Goal: Task Accomplishment & Management: Complete application form

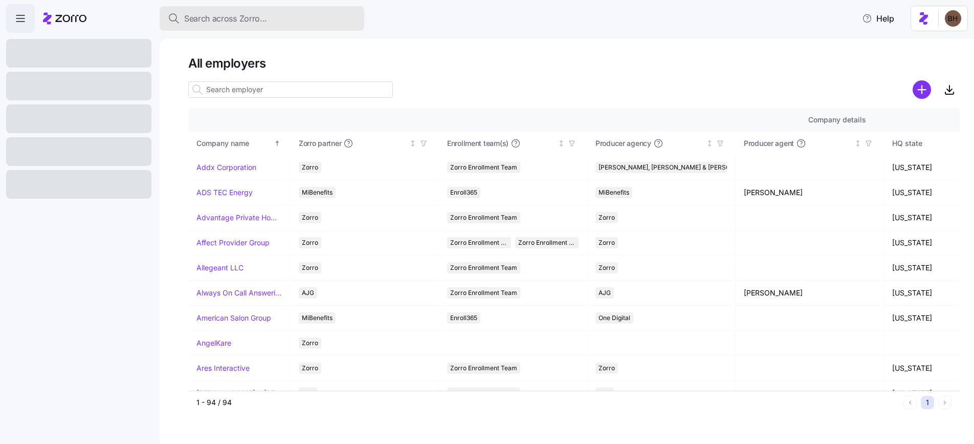
click at [221, 19] on span "Search across Zorro..." at bounding box center [225, 18] width 83 height 13
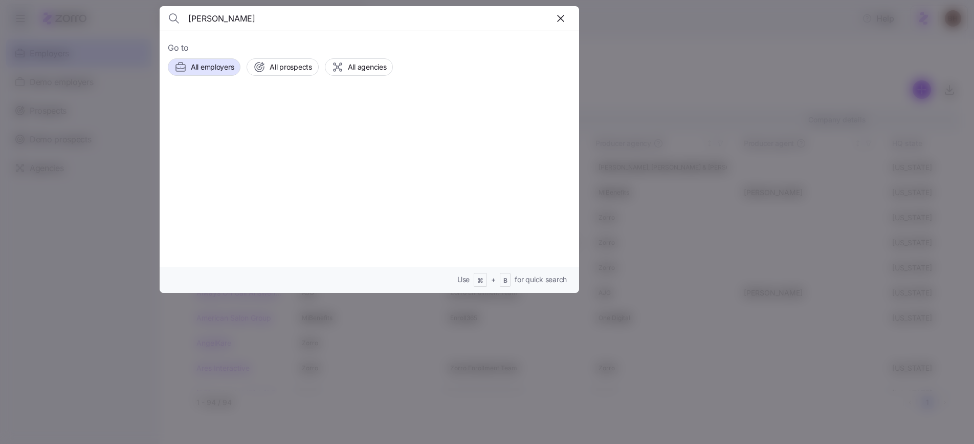
type input "martin"
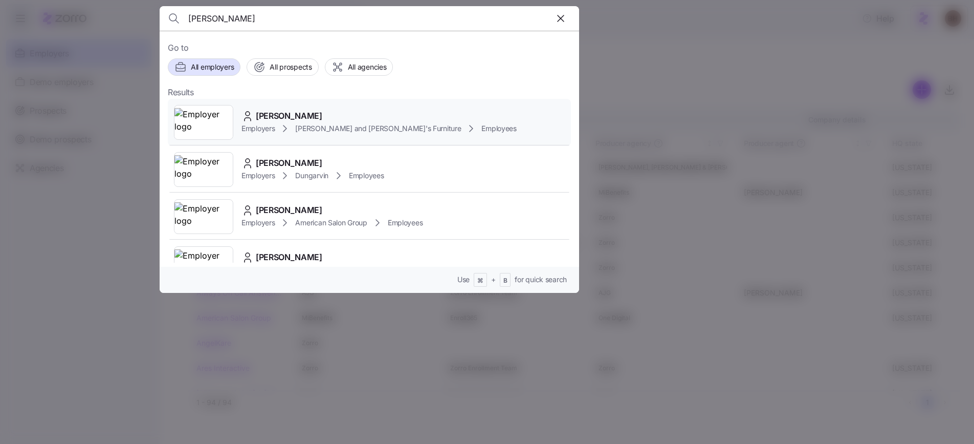
click at [311, 114] on span "MACIE MARTIN" at bounding box center [289, 116] width 67 height 13
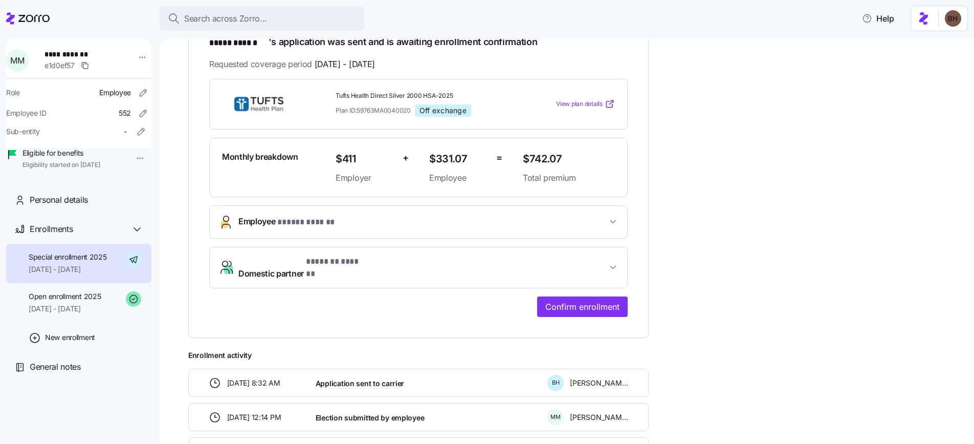
scroll to position [196, 0]
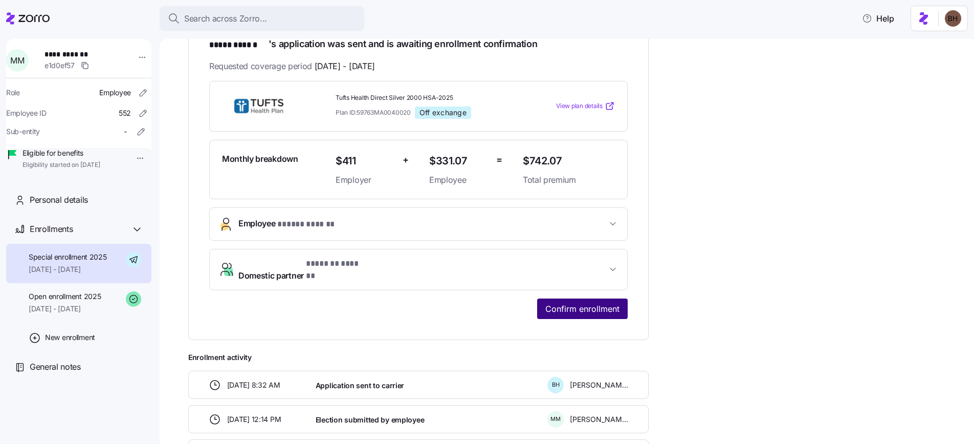
click at [569, 302] on span "Confirm enrollment" at bounding box center [583, 308] width 74 height 12
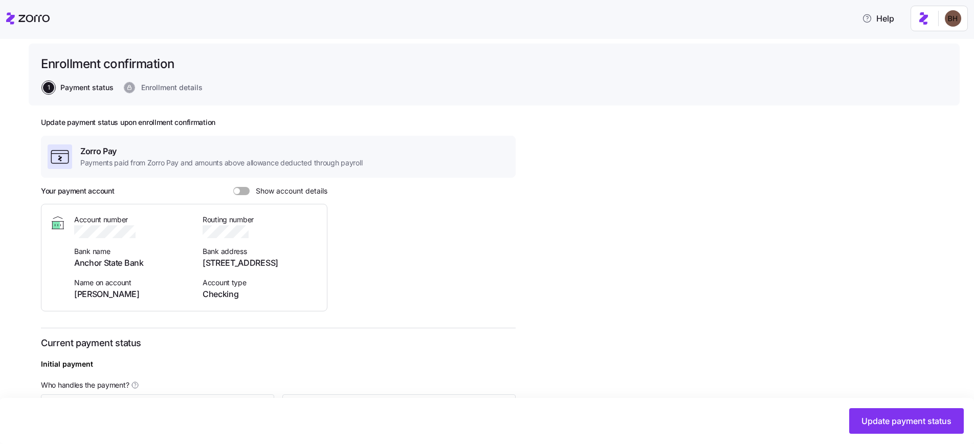
scroll to position [64, 0]
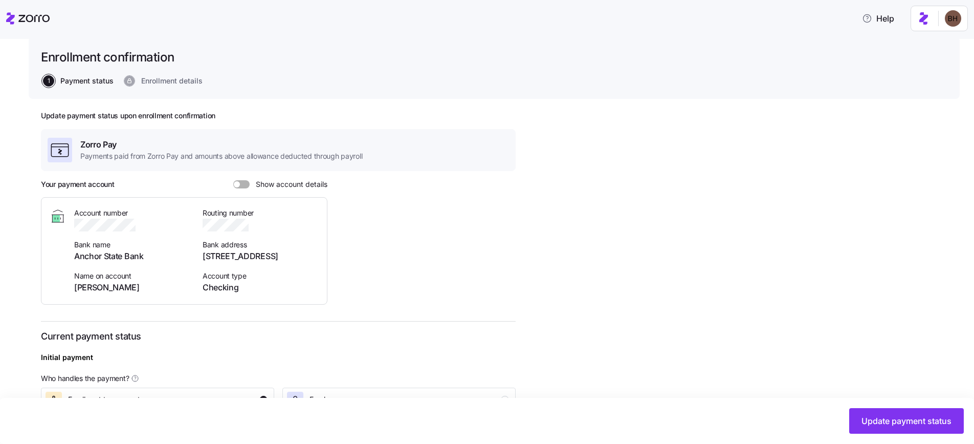
click at [235, 184] on span at bounding box center [237, 184] width 6 height 6
click at [233, 180] on input "Show account details" at bounding box center [233, 180] width 0 height 0
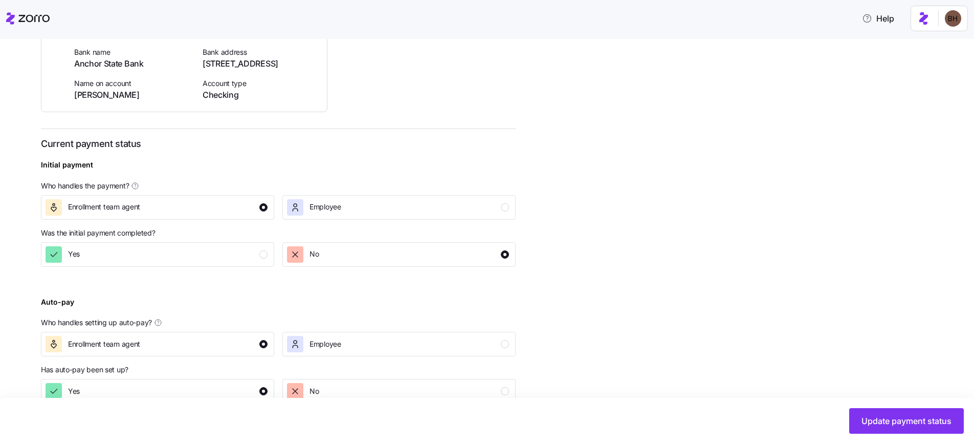
scroll to position [279, 0]
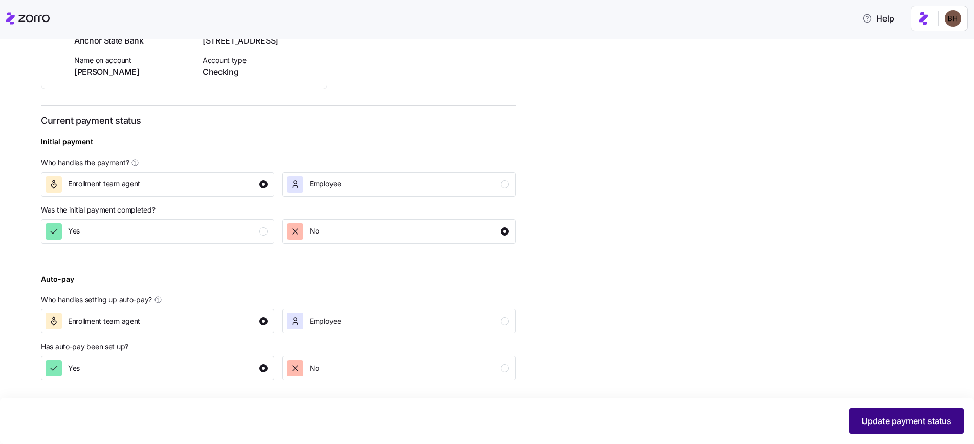
click at [881, 424] on span "Update payment status" at bounding box center [907, 421] width 90 height 12
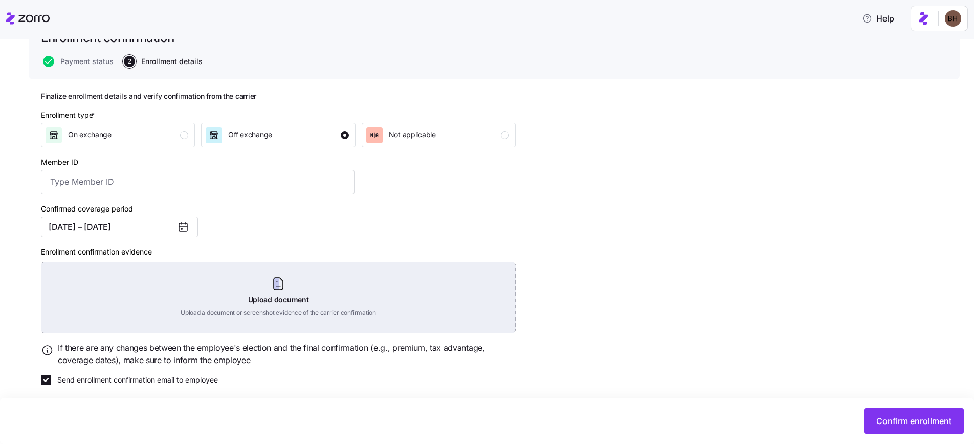
scroll to position [88, 0]
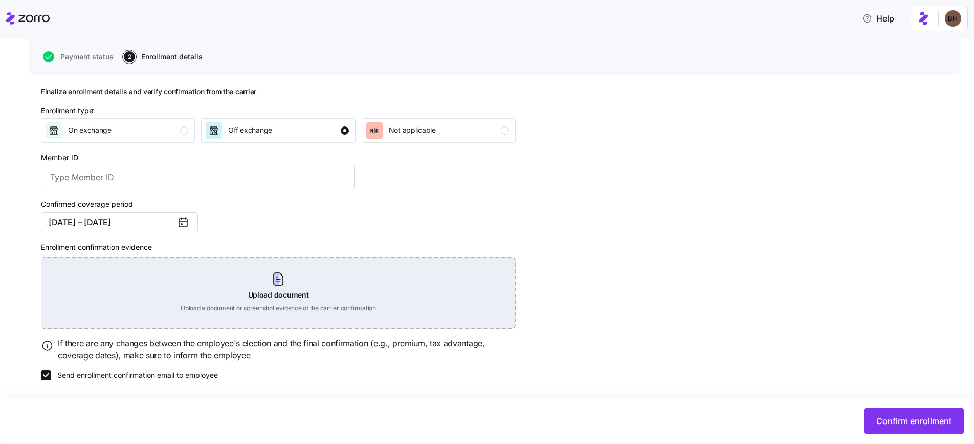
click at [294, 294] on div "Upload document Upload a document or screenshot evidence of the carrier confirm…" at bounding box center [278, 293] width 475 height 72
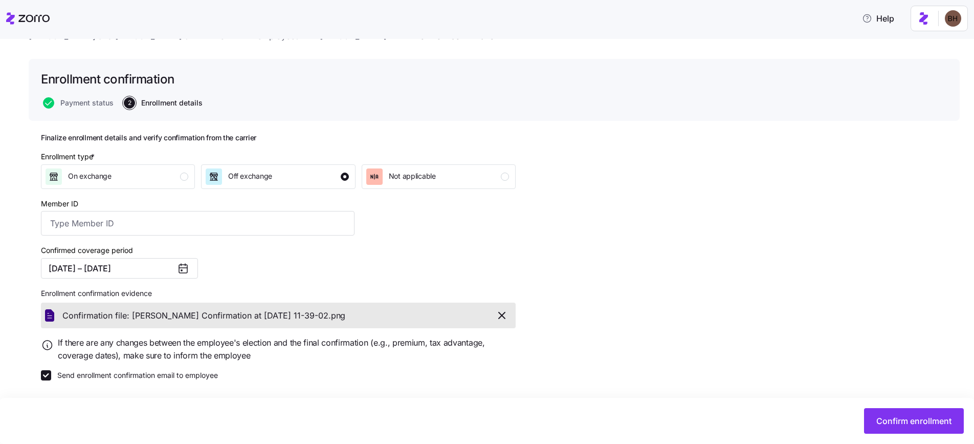
scroll to position [42, 0]
click at [878, 425] on span "Confirm enrollment" at bounding box center [914, 421] width 75 height 12
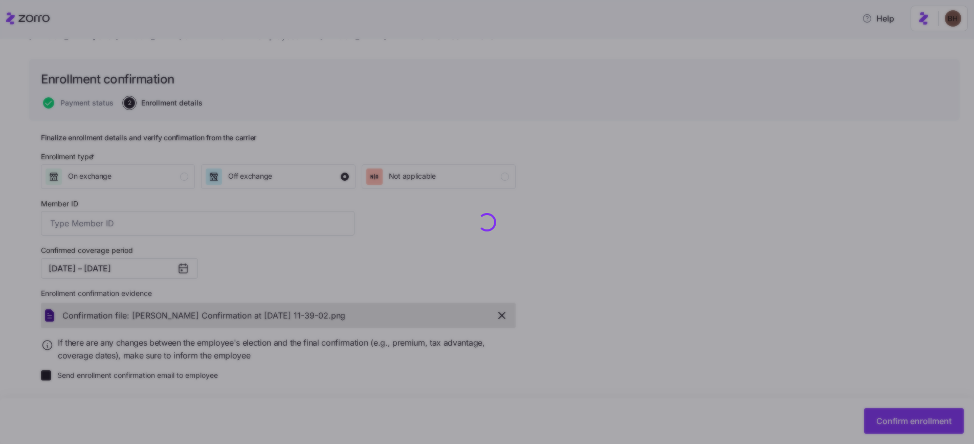
checkbox input "false"
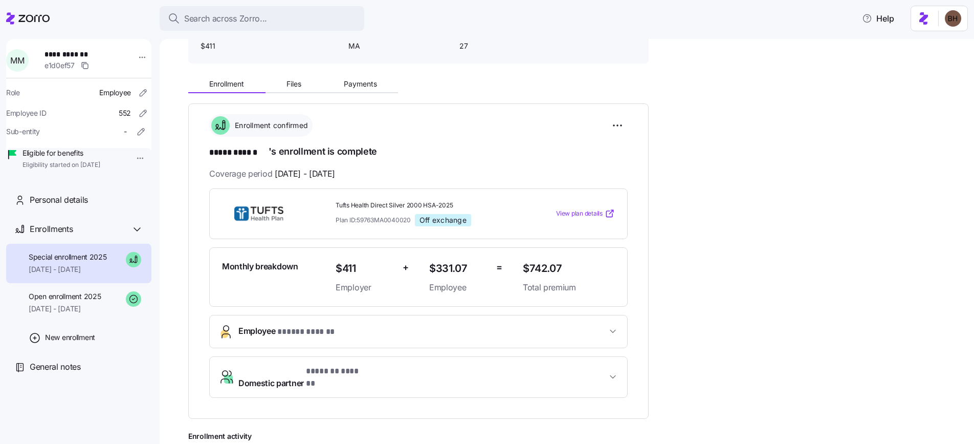
scroll to position [90, 0]
click at [357, 82] on span "Payments" at bounding box center [360, 82] width 33 height 7
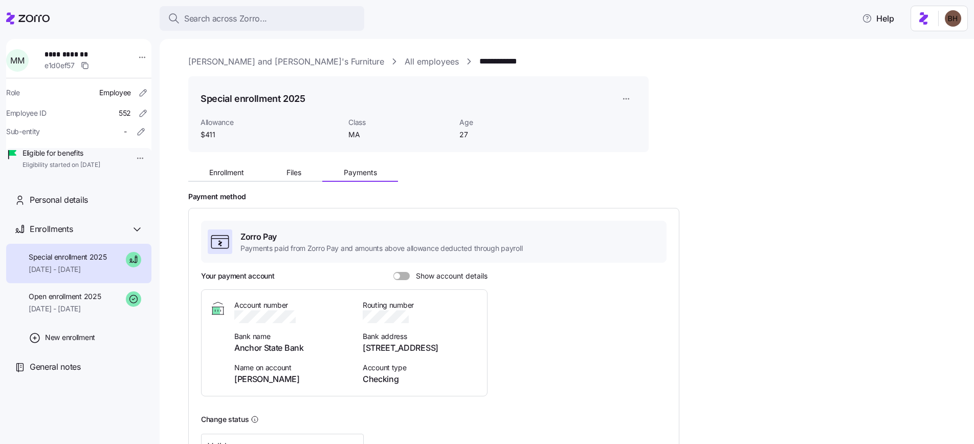
click at [404, 275] on span at bounding box center [405, 276] width 10 height 8
click at [394, 272] on input "Show account details" at bounding box center [394, 272] width 0 height 0
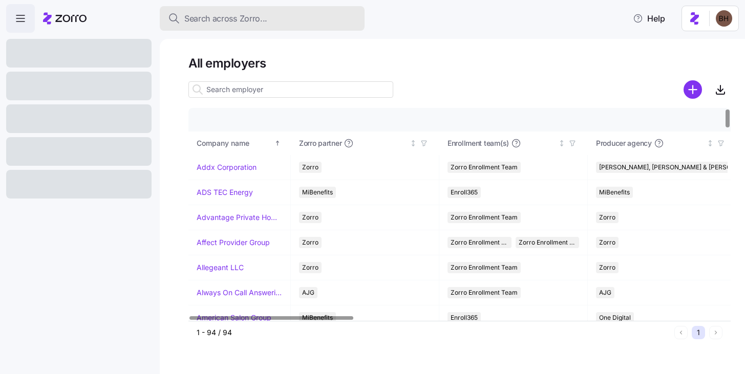
click at [224, 25] on button "Search across Zorro..." at bounding box center [262, 18] width 205 height 25
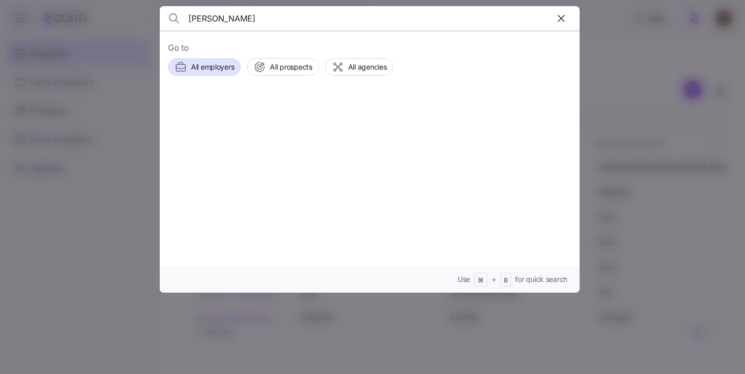
type input "[PERSON_NAME]"
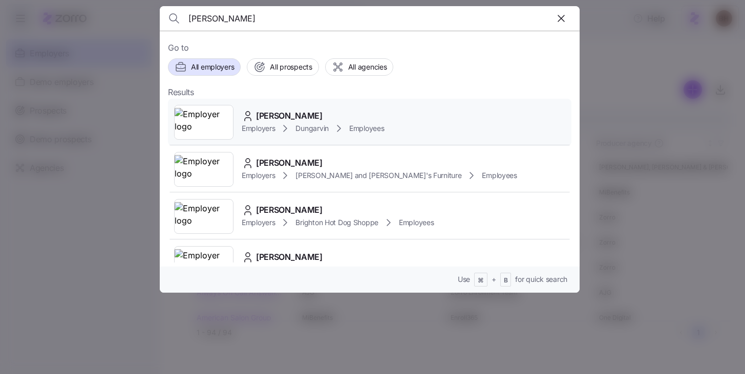
click at [322, 117] on span "[PERSON_NAME]" at bounding box center [289, 116] width 67 height 13
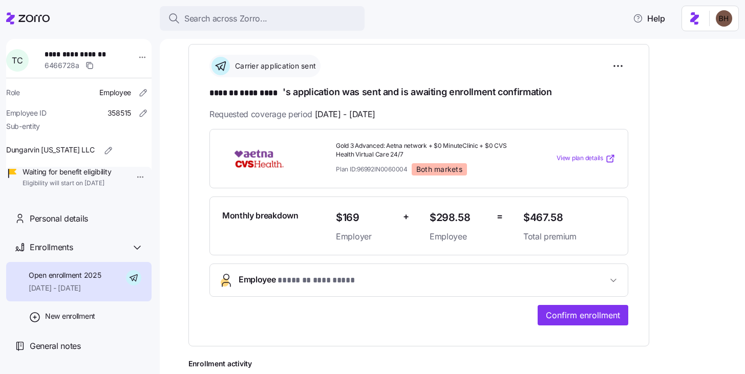
scroll to position [148, 0]
click at [478, 273] on span "Employee * ******* ********* *" at bounding box center [422, 280] width 368 height 14
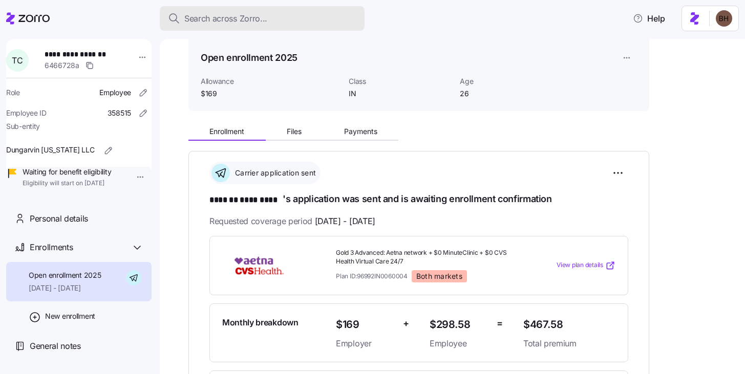
scroll to position [0, 0]
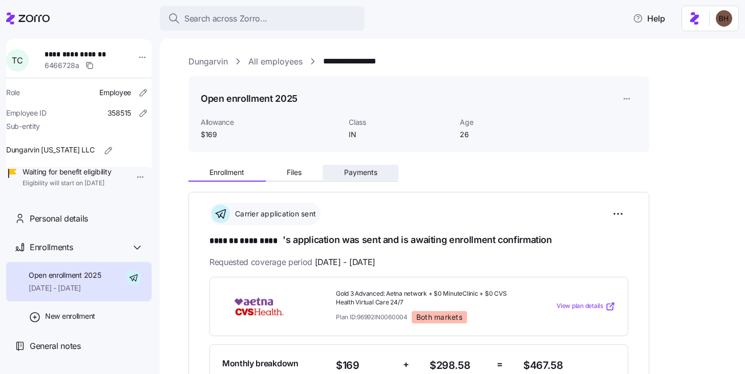
click at [362, 173] on span "Payments" at bounding box center [360, 172] width 33 height 7
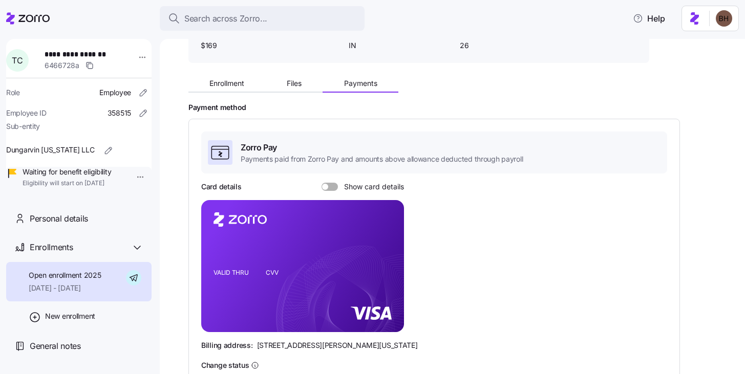
scroll to position [116, 0]
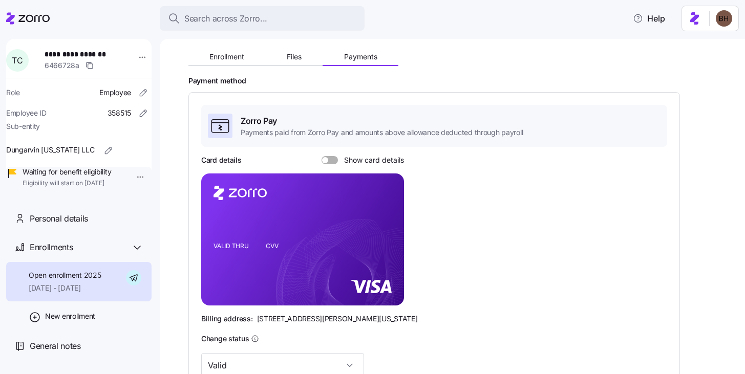
click at [334, 161] on span at bounding box center [333, 160] width 10 height 8
click at [321, 156] on input "Show card details" at bounding box center [321, 156] width 0 height 0
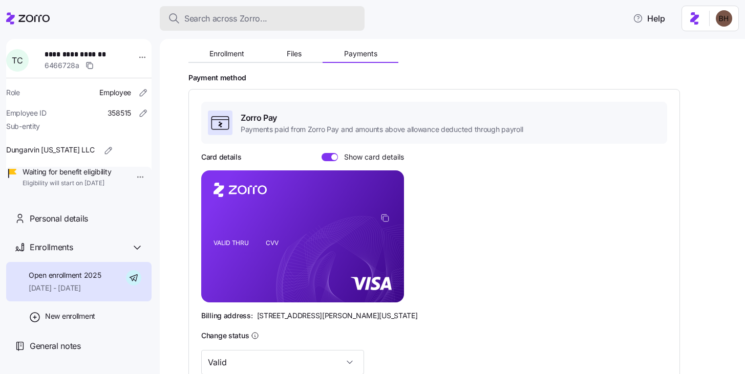
scroll to position [109, 0]
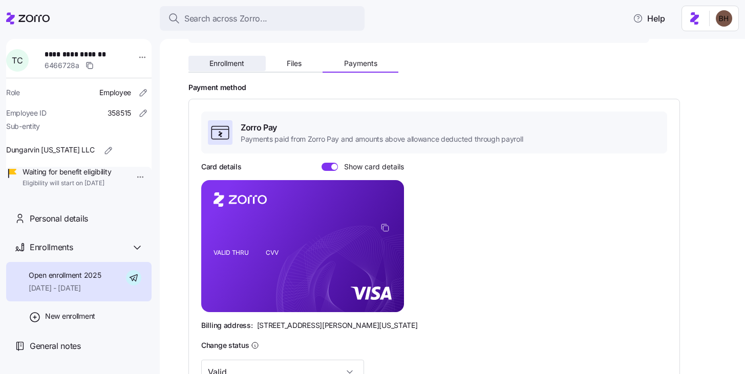
click at [231, 66] on span "Enrollment" at bounding box center [226, 63] width 35 height 7
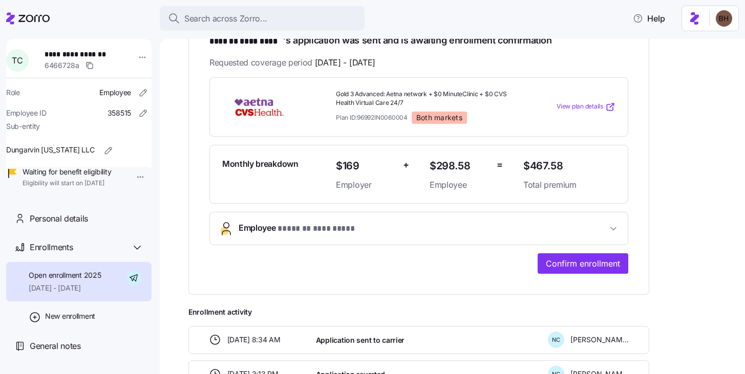
scroll to position [297, 0]
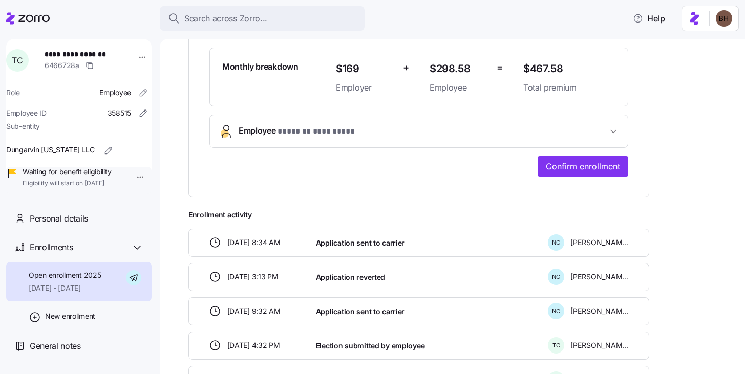
click at [580, 133] on span "Employee * ******* ********* *" at bounding box center [422, 131] width 368 height 14
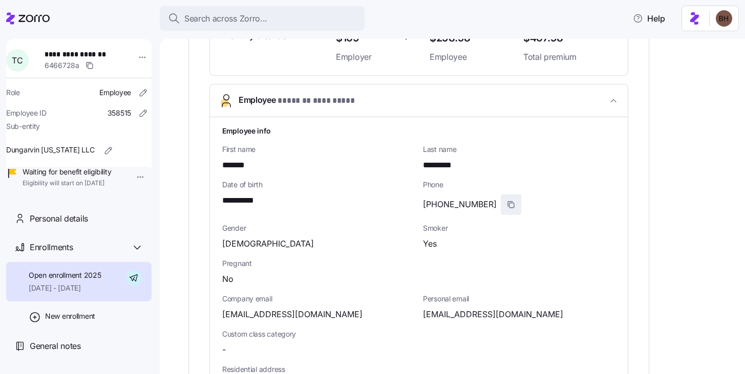
scroll to position [385, 0]
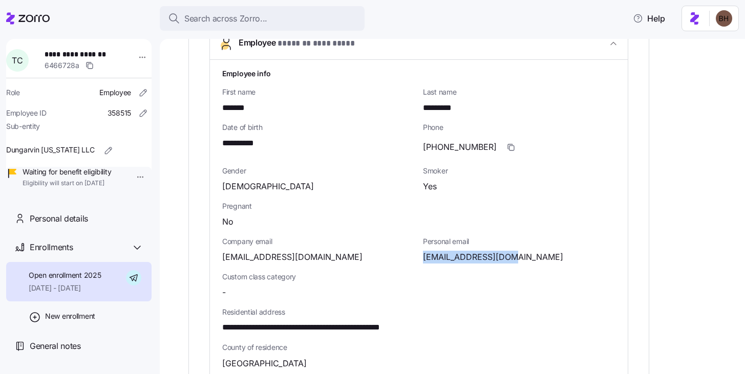
drag, startPoint x: 519, startPoint y: 258, endPoint x: 421, endPoint y: 254, distance: 98.4
click at [421, 254] on div "Personal email [EMAIL_ADDRESS][DOMAIN_NAME]" at bounding box center [519, 249] width 201 height 35
copy span "[EMAIL_ADDRESS][DOMAIN_NAME]"
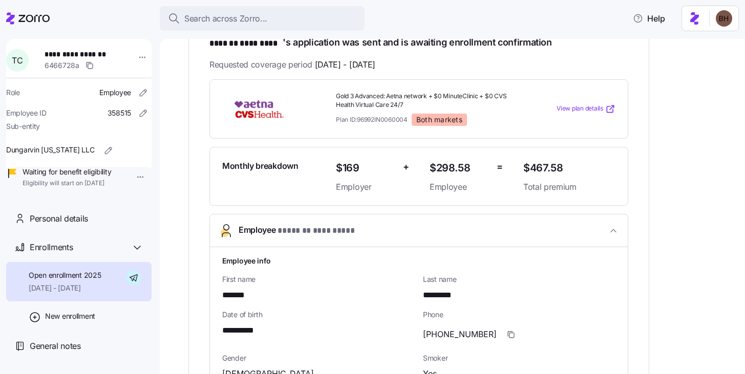
scroll to position [0, 0]
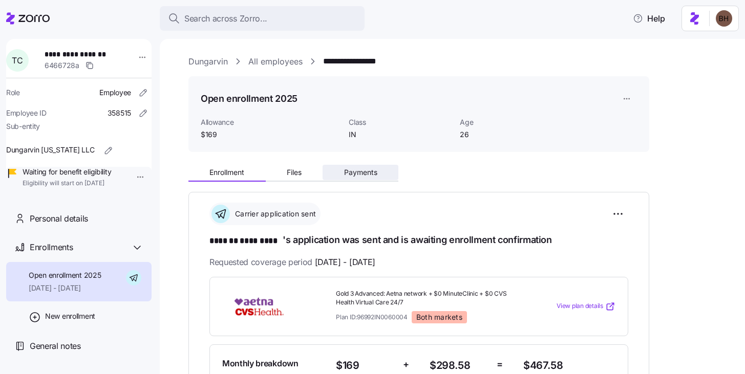
click at [367, 175] on span "Payments" at bounding box center [360, 172] width 33 height 7
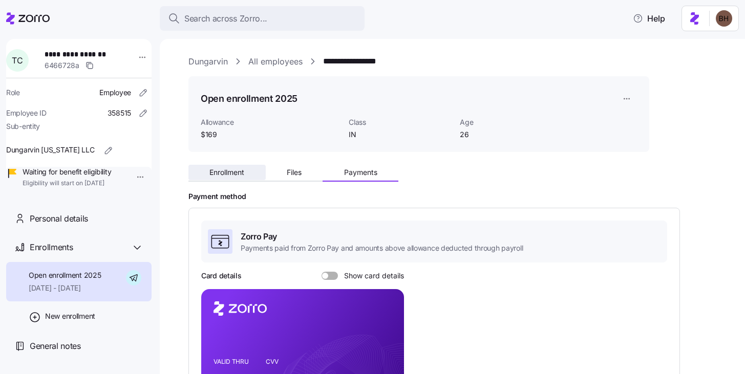
click at [224, 176] on span "Enrollment" at bounding box center [226, 172] width 35 height 7
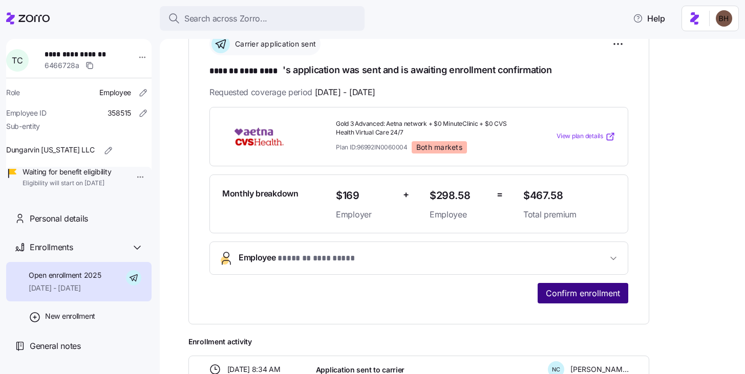
scroll to position [239, 0]
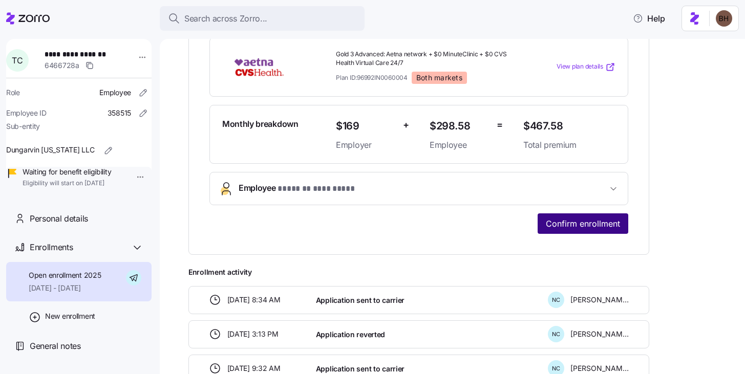
click at [550, 219] on span "Confirm enrollment" at bounding box center [583, 223] width 74 height 12
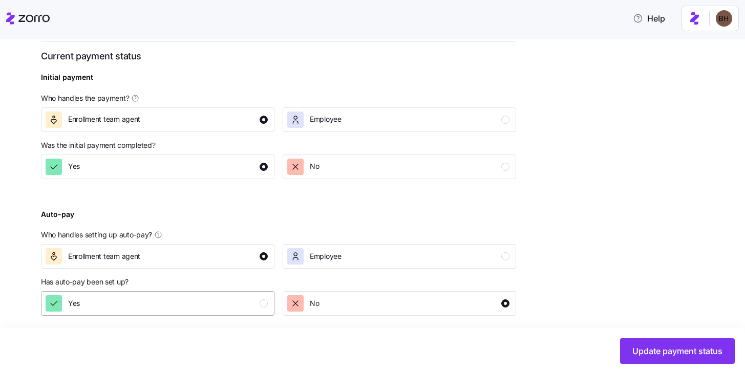
scroll to position [385, 0]
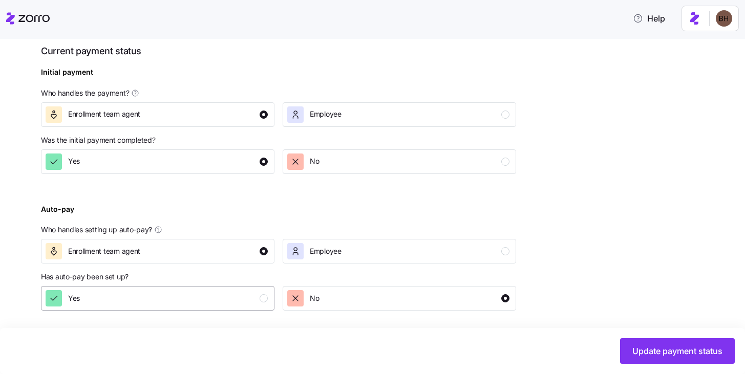
click at [241, 293] on div "Yes" at bounding box center [157, 298] width 222 height 16
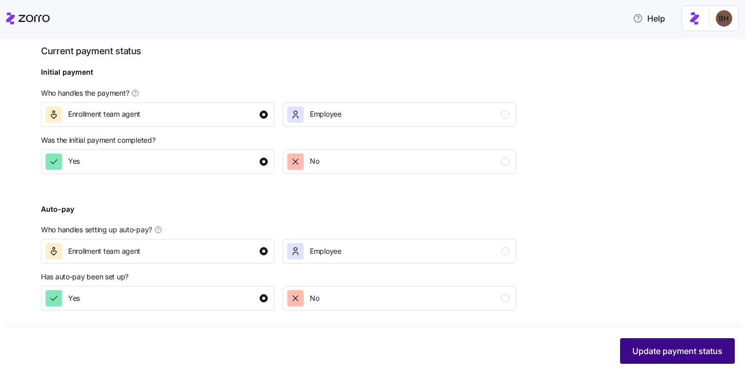
click at [655, 350] on span "Update payment status" at bounding box center [677, 351] width 90 height 12
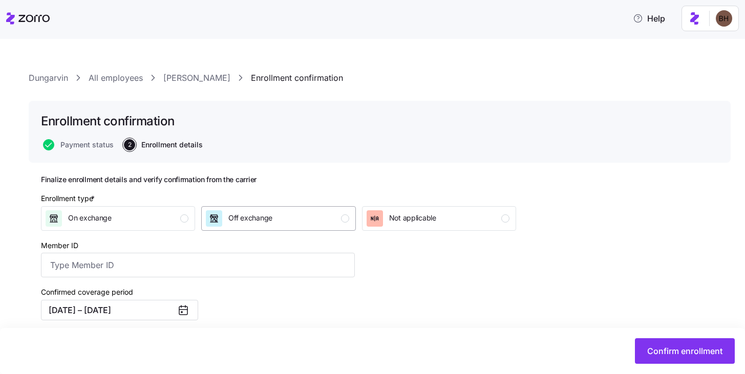
click at [317, 222] on div "Off exchange" at bounding box center [277, 218] width 143 height 16
click at [257, 267] on input "Member ID" at bounding box center [198, 265] width 314 height 25
paste input "S000047942"
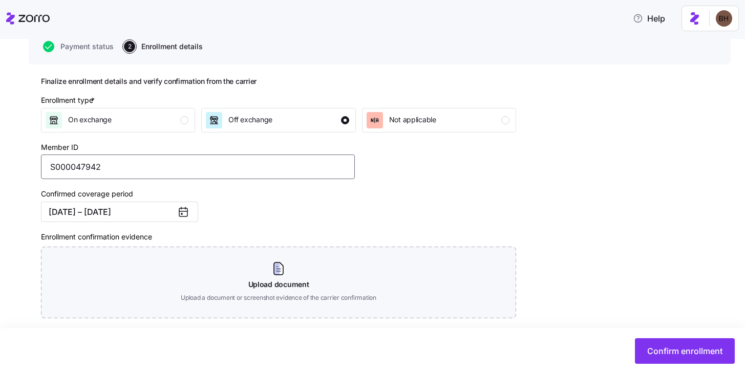
scroll to position [140, 0]
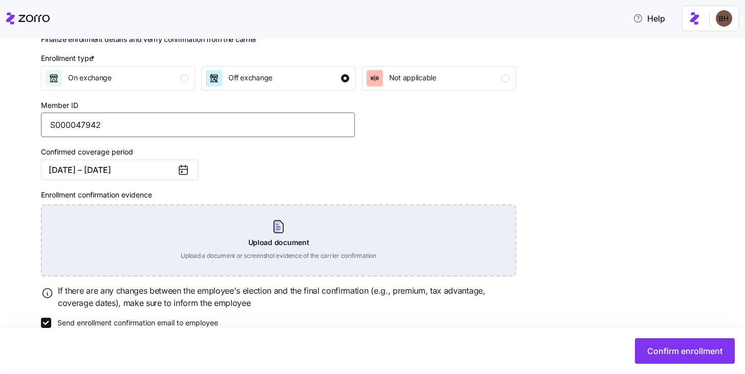
type input "S000047942"
click at [259, 232] on div "Upload document Upload a document or screenshot evidence of the carrier confirm…" at bounding box center [278, 241] width 475 height 72
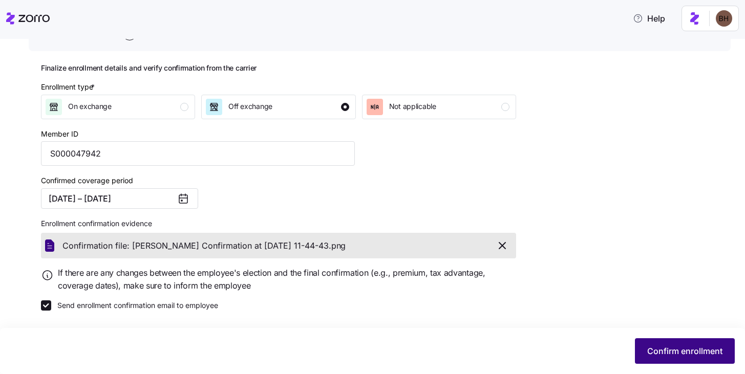
scroll to position [112, 0]
click at [709, 355] on span "Confirm enrollment" at bounding box center [684, 351] width 75 height 12
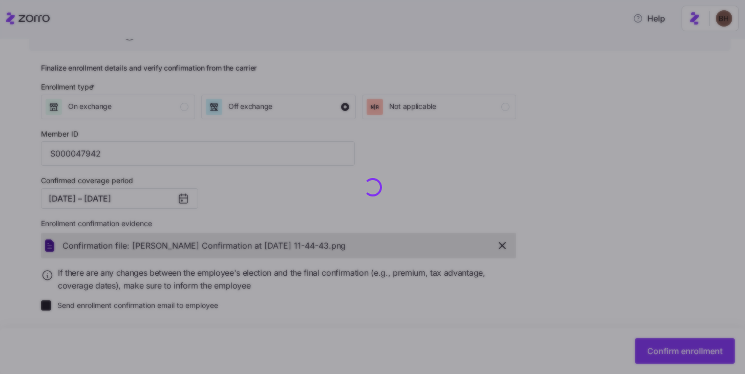
checkbox input "false"
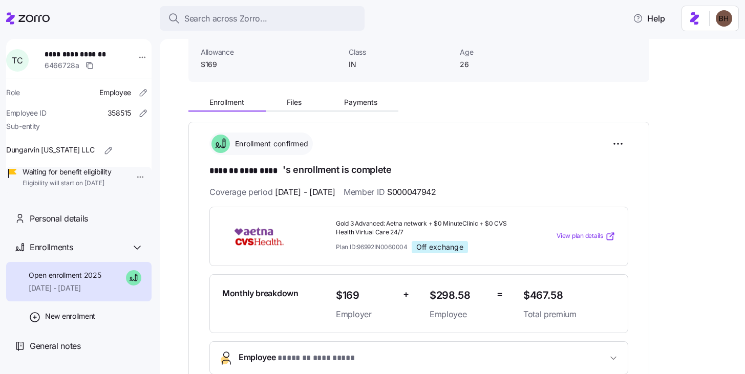
scroll to position [88, 0]
